Goal: Task Accomplishment & Management: Use online tool/utility

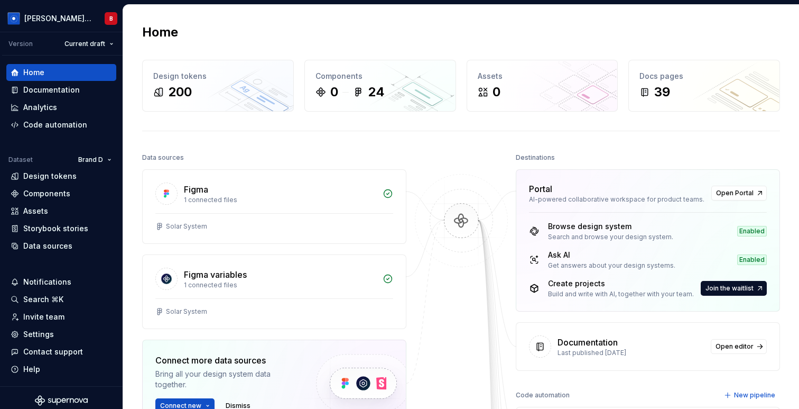
click at [49, 242] on div "Data sources" at bounding box center [47, 246] width 49 height 11
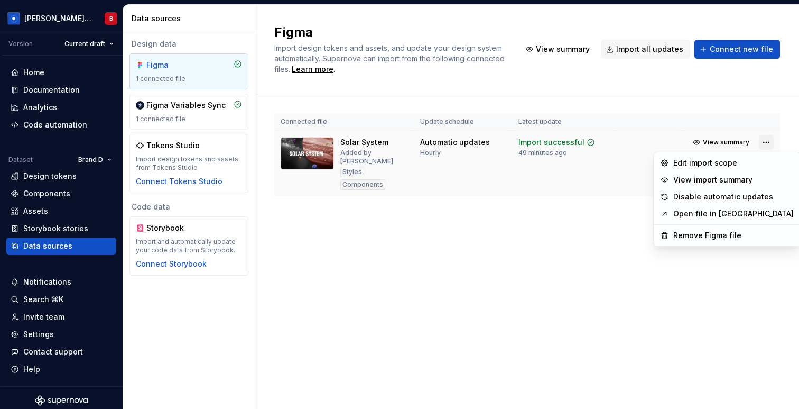
click at [764, 140] on html "[PERSON_NAME] Design System B Version Current draft Home Documentation Analytic…" at bounding box center [399, 204] width 799 height 409
click at [706, 167] on div "Edit import scope" at bounding box center [733, 163] width 121 height 11
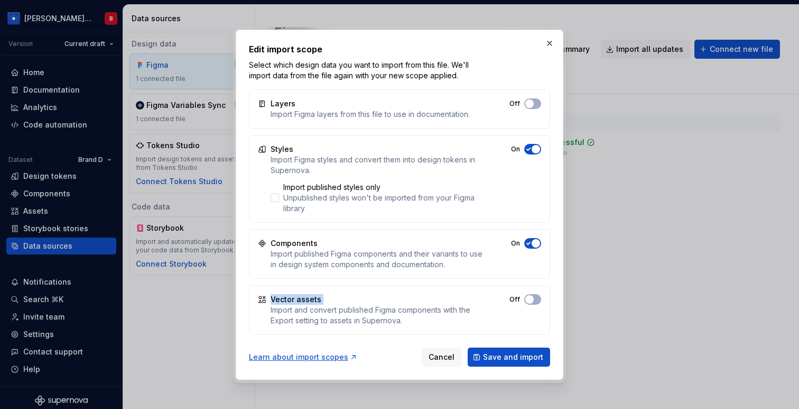
drag, startPoint x: 252, startPoint y: 299, endPoint x: 327, endPoint y: 299, distance: 75.1
click at [327, 299] on div "Vector assets Import and convert published Figma components with the Export set…" at bounding box center [399, 310] width 301 height 50
click at [551, 41] on button "button" at bounding box center [549, 43] width 15 height 15
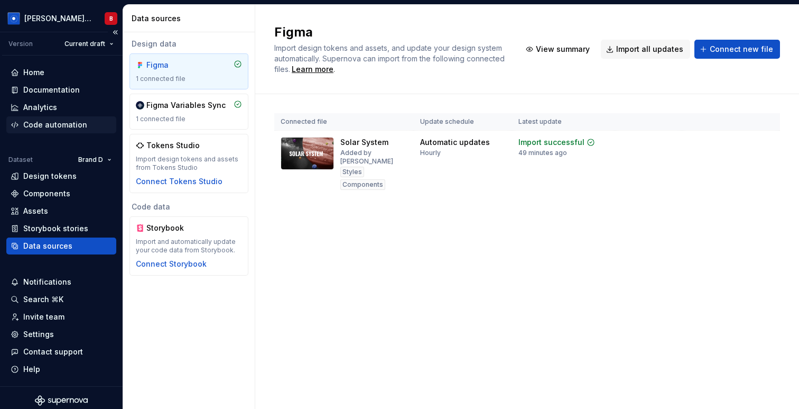
click at [67, 124] on div "Code automation" at bounding box center [55, 124] width 64 height 11
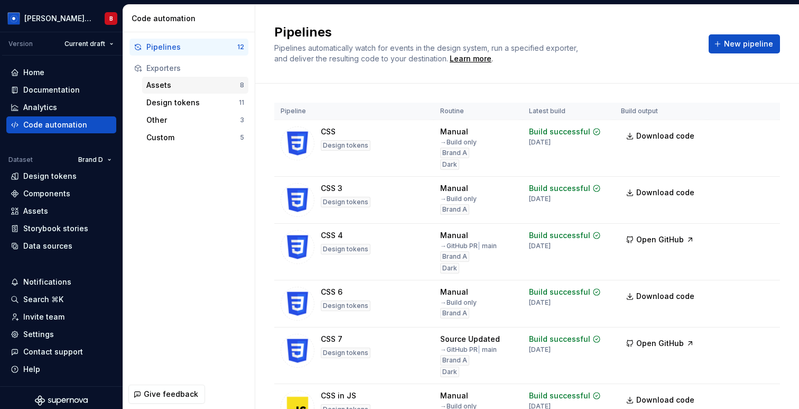
click at [213, 85] on div "Assets" at bounding box center [193, 85] width 94 height 11
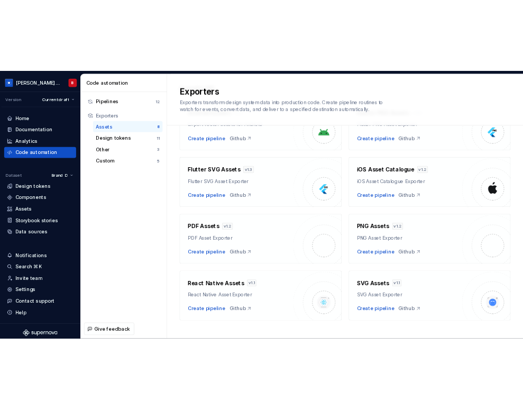
scroll to position [94, 0]
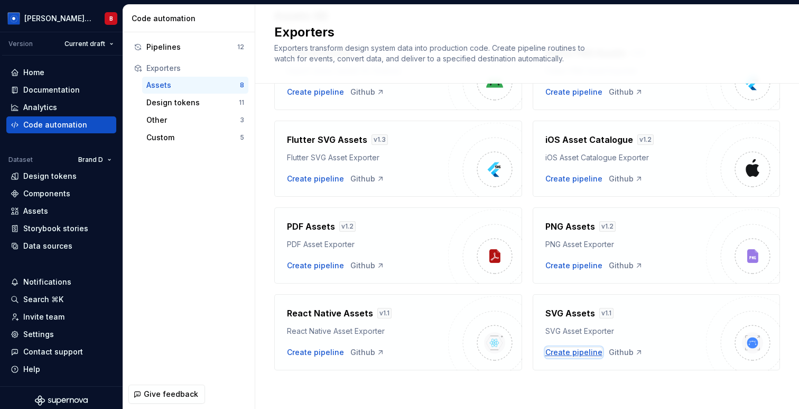
click at [573, 354] on div "Create pipeline" at bounding box center [574, 352] width 57 height 11
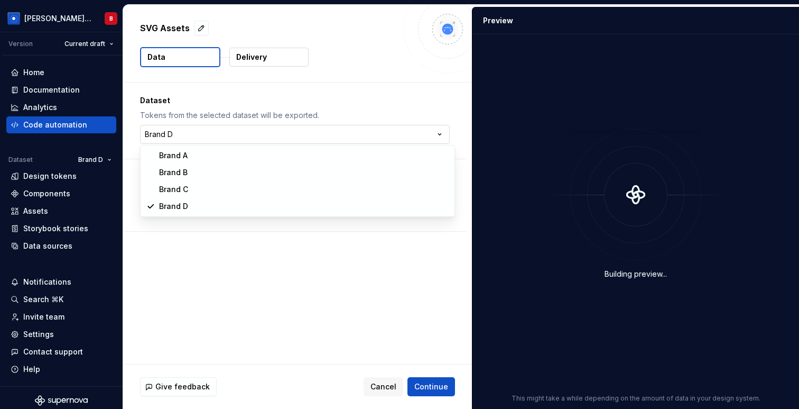
click at [318, 128] on html "[PERSON_NAME] Design System B Version Current draft Home Documentation Analytic…" at bounding box center [399, 204] width 799 height 409
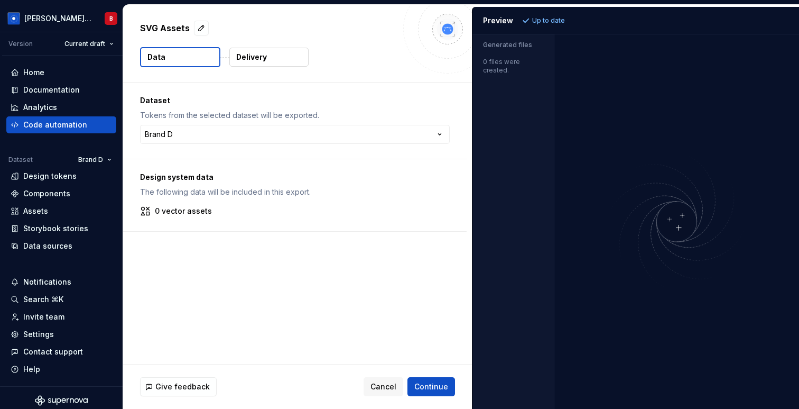
click at [225, 80] on html "[PERSON_NAME] Design System B Version Current draft Home Documentation Analytic…" at bounding box center [399, 204] width 799 height 409
drag, startPoint x: 137, startPoint y: 25, endPoint x: 189, endPoint y: 27, distance: 51.8
click at [189, 27] on div "SVG Assets Data Delivery" at bounding box center [297, 43] width 349 height 77
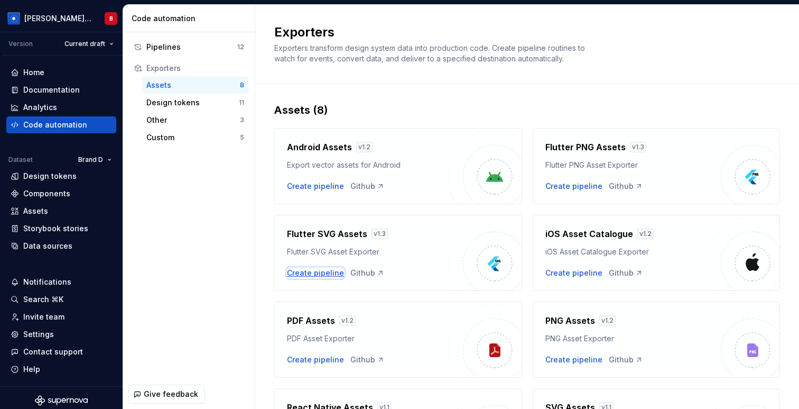
click at [320, 271] on div "Create pipeline" at bounding box center [315, 272] width 57 height 11
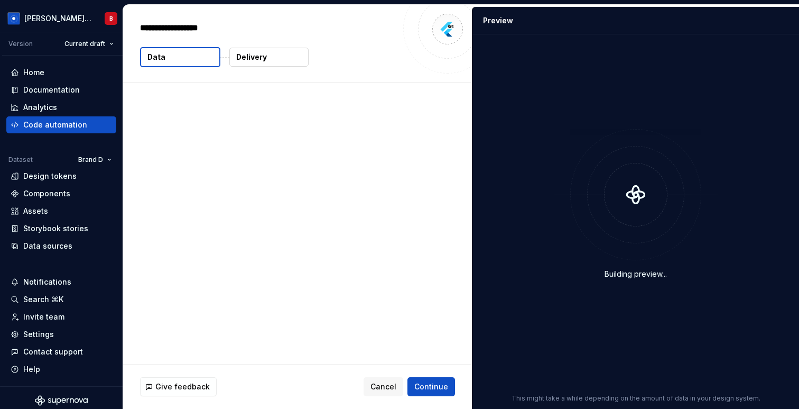
type textarea "*"
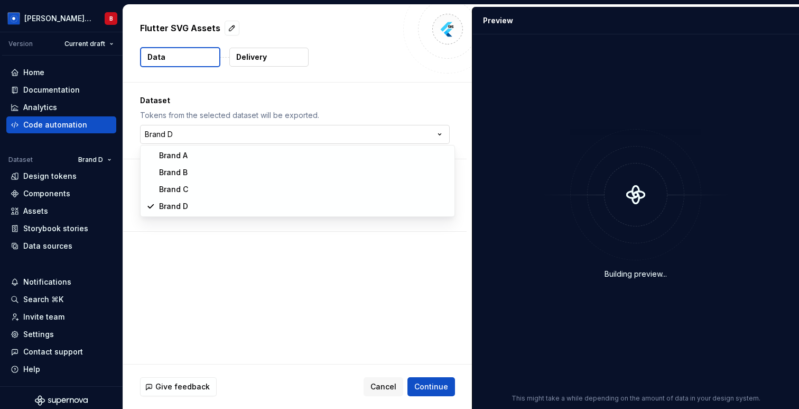
click at [189, 130] on html "[PERSON_NAME] Design System B Version Current draft Home Documentation Analytic…" at bounding box center [399, 204] width 799 height 409
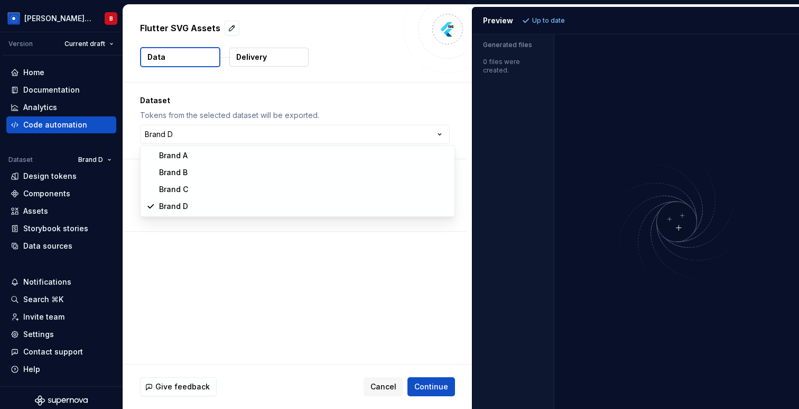
click at [183, 53] on html "[PERSON_NAME] Design System B Version Current draft Home Documentation Analytic…" at bounding box center [399, 204] width 799 height 409
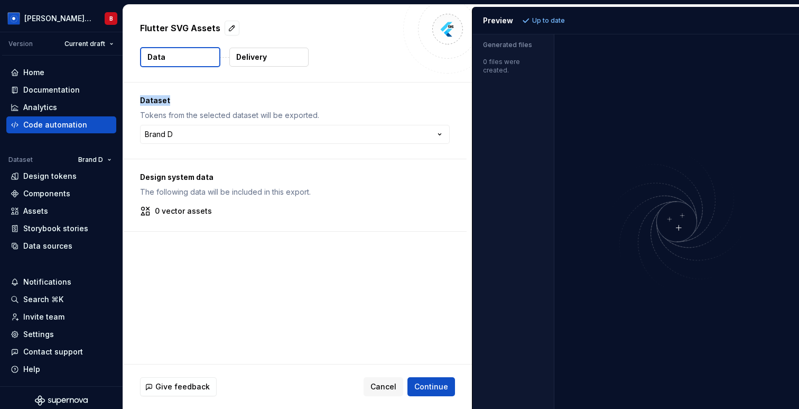
drag, startPoint x: 139, startPoint y: 101, endPoint x: 242, endPoint y: 103, distance: 103.1
click at [242, 103] on div "Dataset Tokens from the selected dataset will be exported. Brand D ******* ****…" at bounding box center [295, 120] width 344 height 76
click at [176, 117] on p "Tokens from the selected dataset will be exported." at bounding box center [295, 115] width 310 height 11
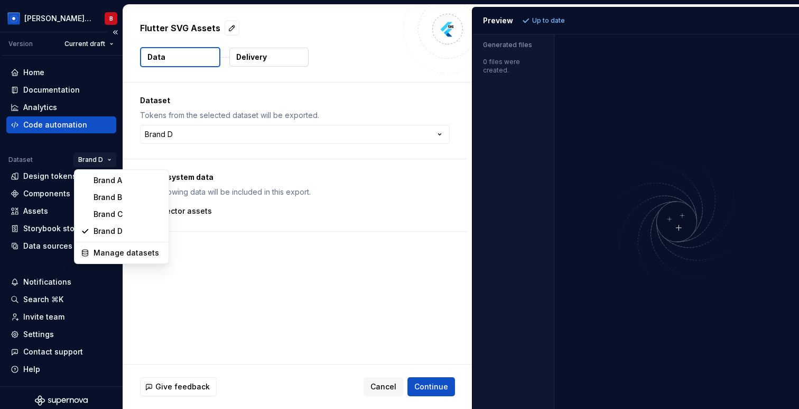
click at [112, 158] on html "[PERSON_NAME] Design System B Version Current draft Home Documentation Analytic…" at bounding box center [399, 204] width 799 height 409
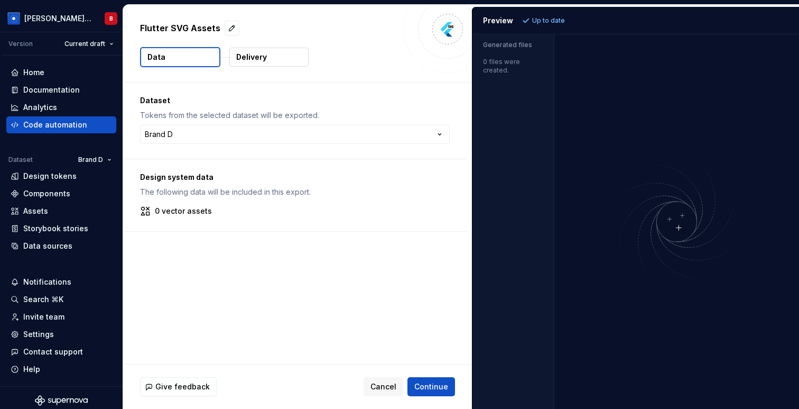
click at [36, 246] on html "[PERSON_NAME] Design System B Version Current draft Home Documentation Analytic…" at bounding box center [399, 204] width 799 height 409
click at [33, 245] on div "Data sources" at bounding box center [47, 246] width 49 height 11
